Goal: Transaction & Acquisition: Book appointment/travel/reservation

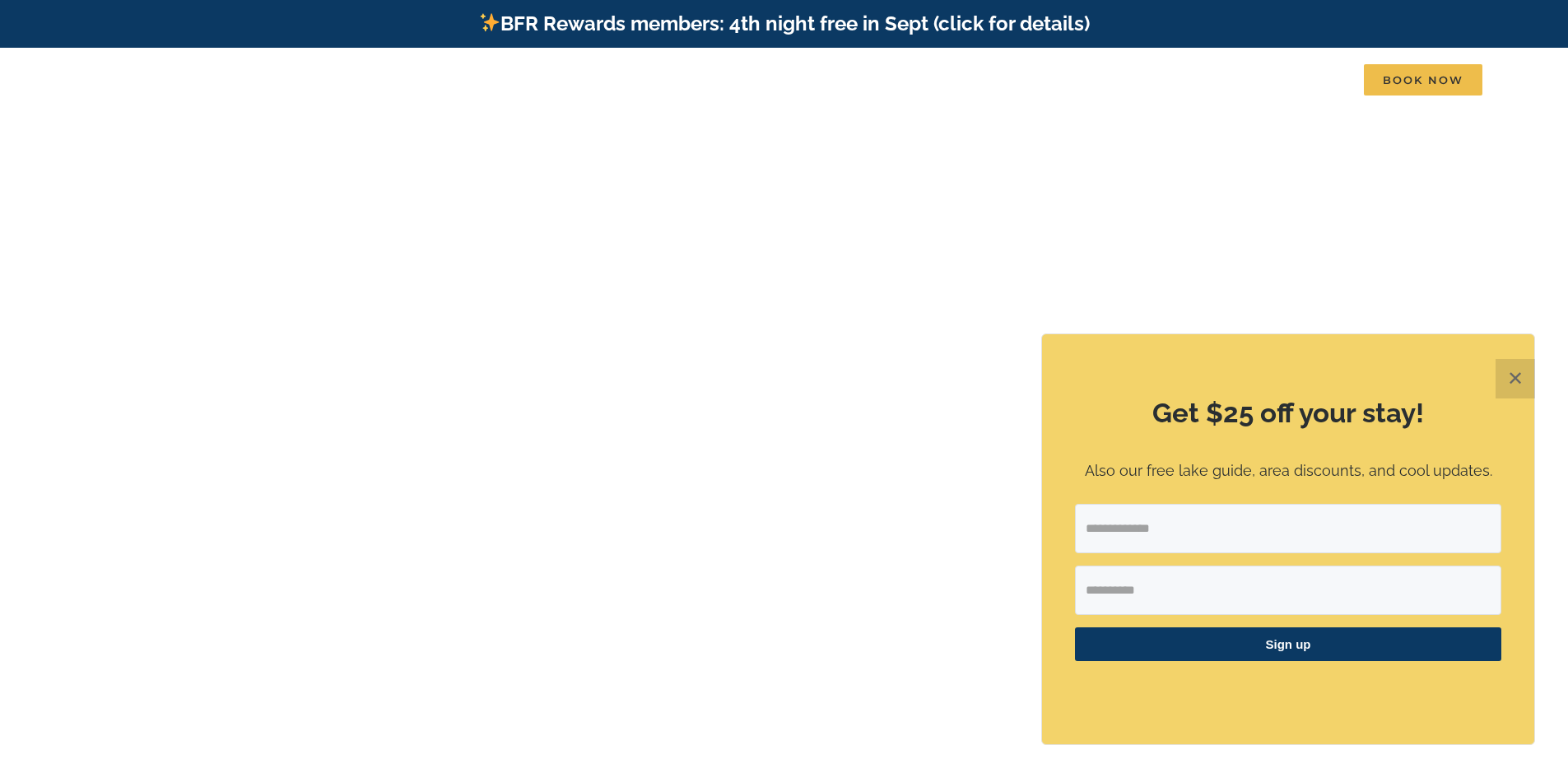
click at [1520, 377] on button "✕" at bounding box center [1515, 378] width 40 height 40
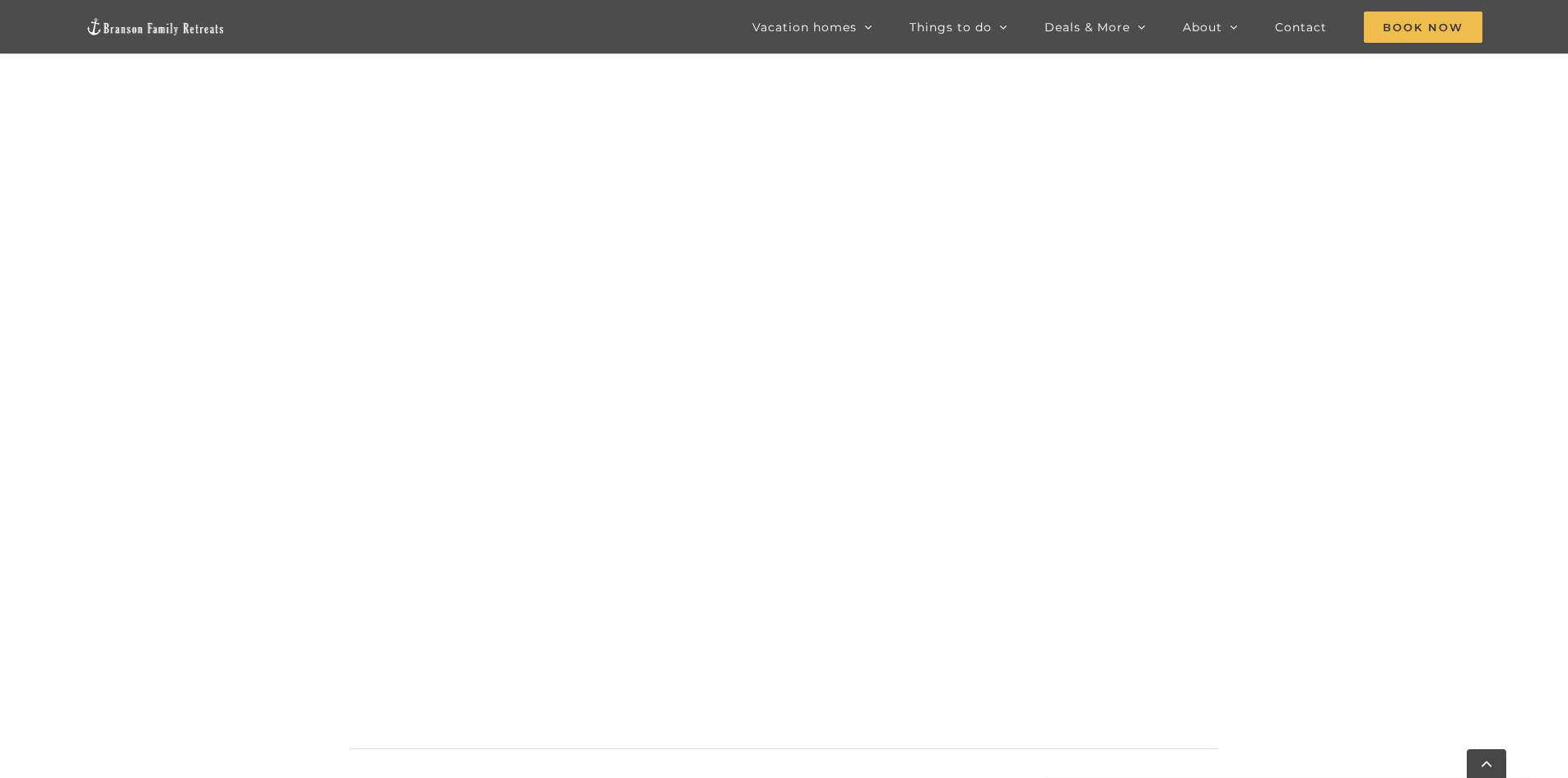
scroll to position [1108, 0]
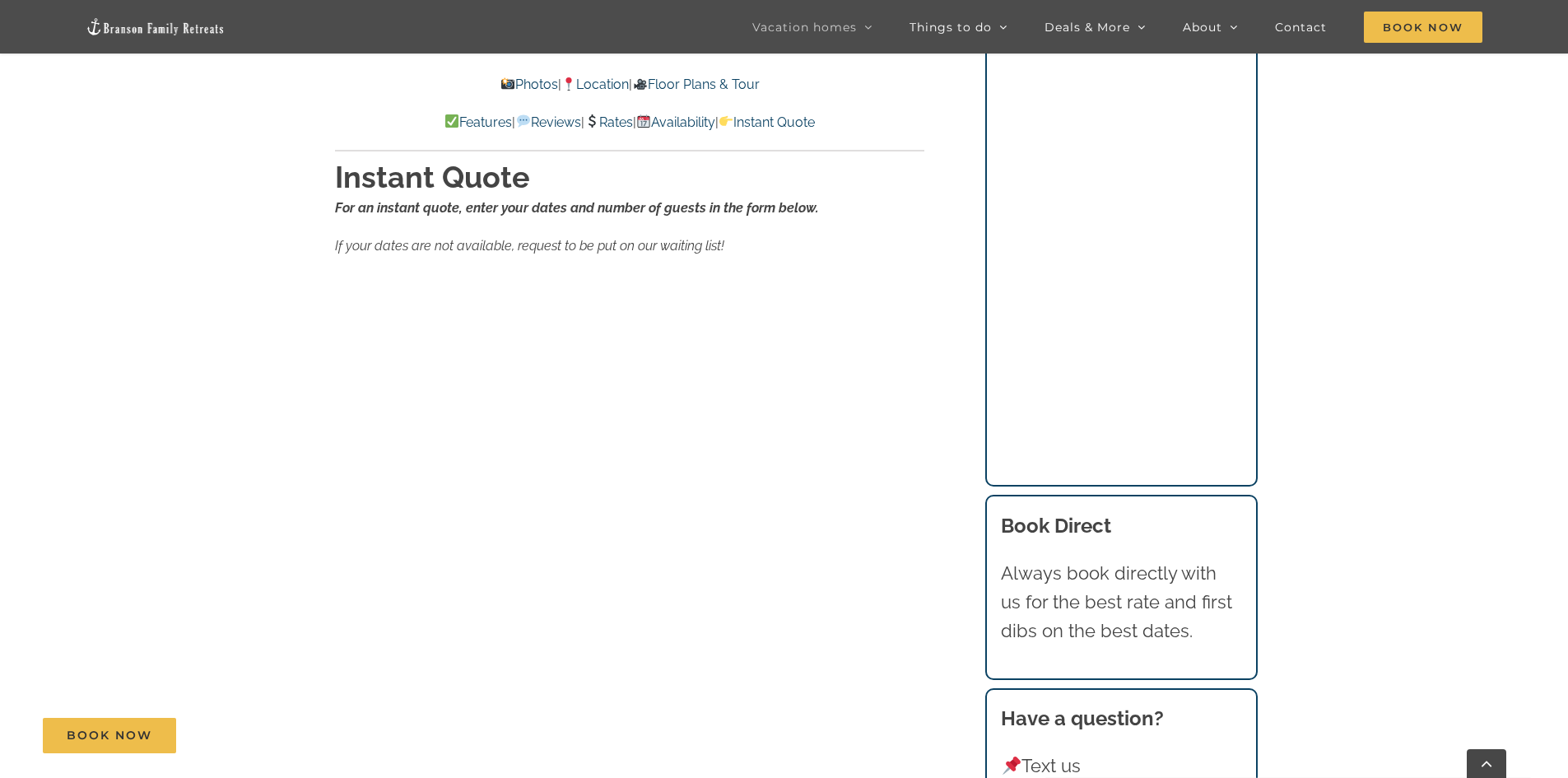
scroll to position [10292, 0]
